Goal: Find specific page/section: Find specific page/section

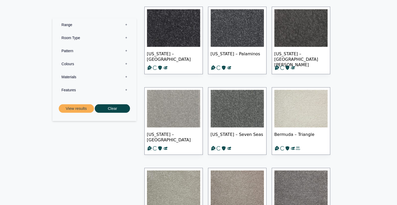
scroll to position [1098, 0]
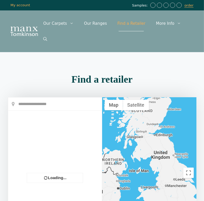
click at [19, 98] on input "text" at bounding box center [55, 104] width 94 height 13
click at [20, 98] on input "text" at bounding box center [55, 104] width 94 height 13
click at [14, 98] on div at bounding box center [55, 104] width 94 height 13
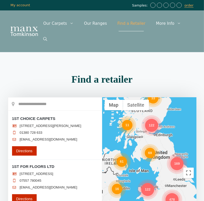
click at [19, 98] on input "text" at bounding box center [55, 104] width 94 height 13
click at [20, 98] on input "text" at bounding box center [55, 104] width 94 height 13
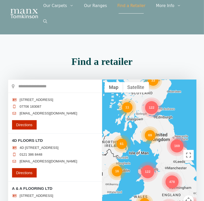
scroll to position [26, 0]
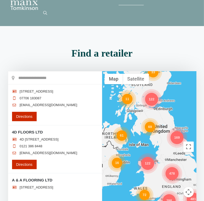
click at [170, 168] on div "478" at bounding box center [171, 174] width 13 height 13
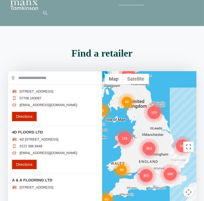
scroll to position [0, 0]
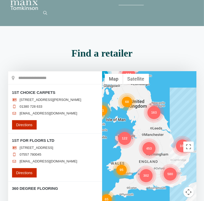
click at [149, 142] on div "453" at bounding box center [148, 148] width 13 height 13
click at [148, 142] on div "453" at bounding box center [148, 148] width 13 height 13
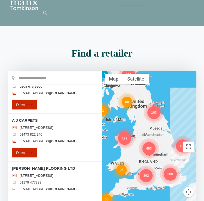
scroll to position [627, 0]
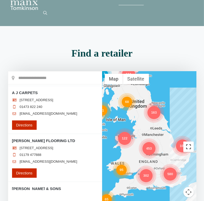
drag, startPoint x: 186, startPoint y: 131, endPoint x: 149, endPoint y: 132, distance: 37.1
click at [146, 131] on div "302 68 580 163 453 65 16 122 11 95 104 111 7 Map Terrain Satellite Labels Reset…" at bounding box center [149, 147] width 94 height 152
click at [148, 142] on div "453" at bounding box center [148, 148] width 13 height 13
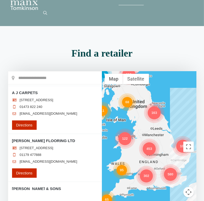
click at [149, 143] on div "453" at bounding box center [148, 149] width 13 height 13
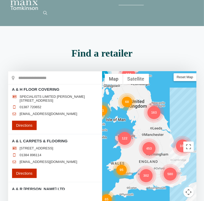
scroll to position [366, 0]
